Goal: Find specific page/section: Find specific page/section

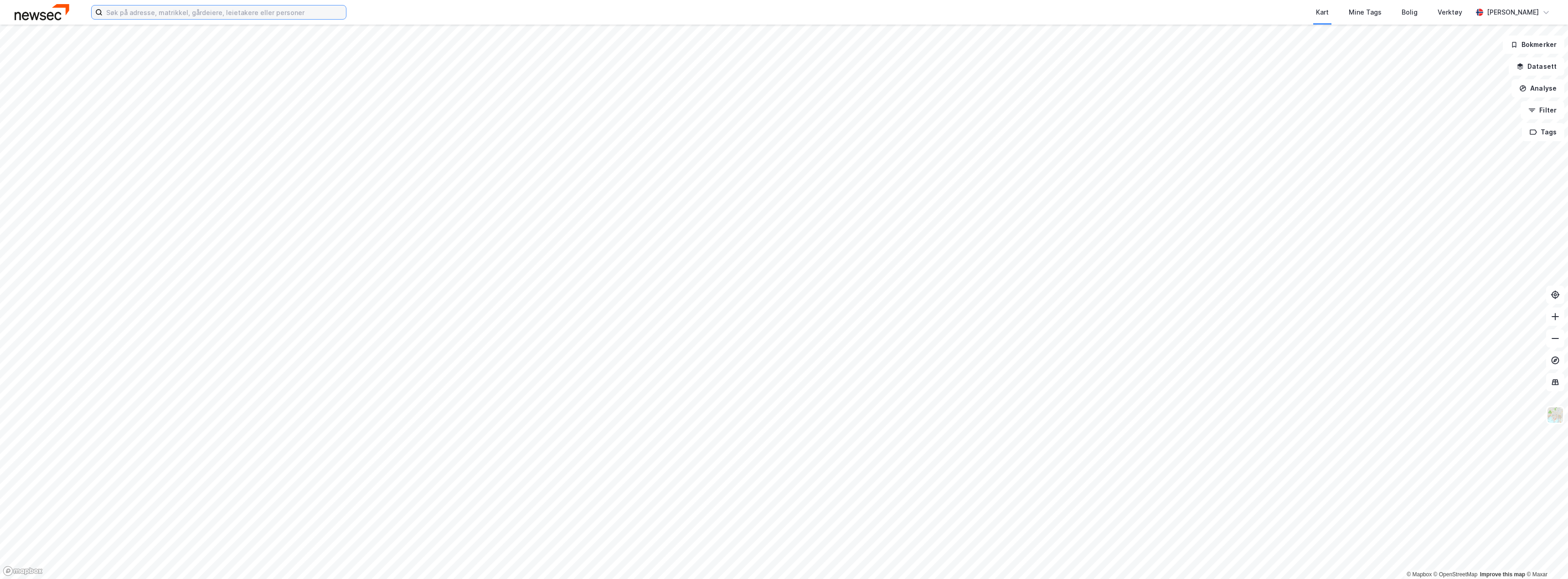
click at [164, 13] on input at bounding box center [224, 12] width 243 height 13
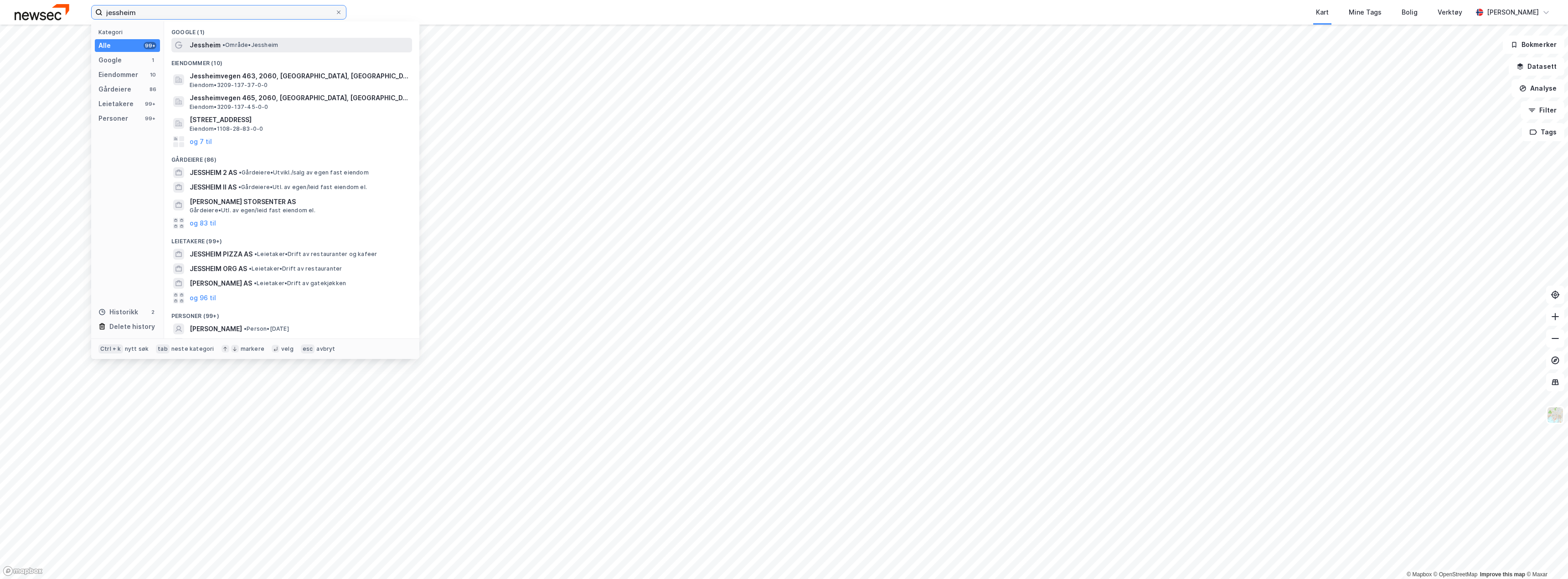
type input "jessheim"
click at [209, 46] on span "Jessheim" at bounding box center [205, 45] width 31 height 11
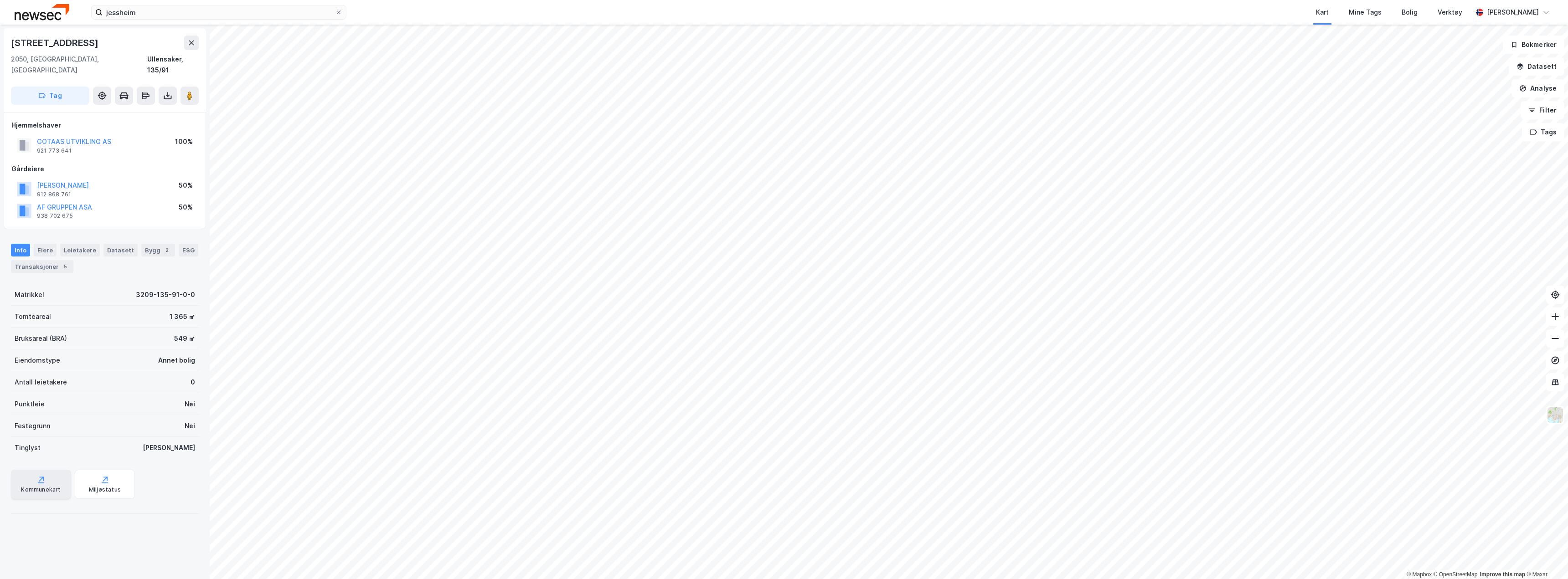
click at [43, 474] on div "Kommunekart" at bounding box center [41, 484] width 60 height 29
